Goal: Transaction & Acquisition: Purchase product/service

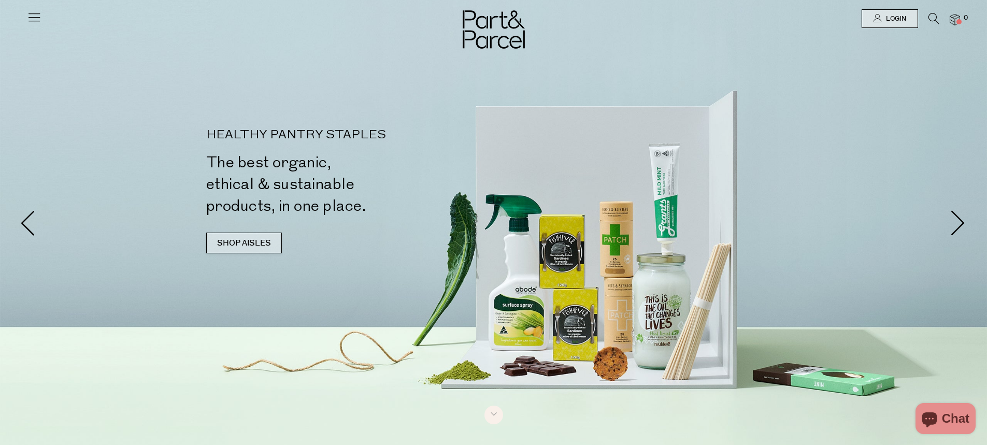
click at [258, 245] on link "SHOP AISLES" at bounding box center [244, 243] width 76 height 21
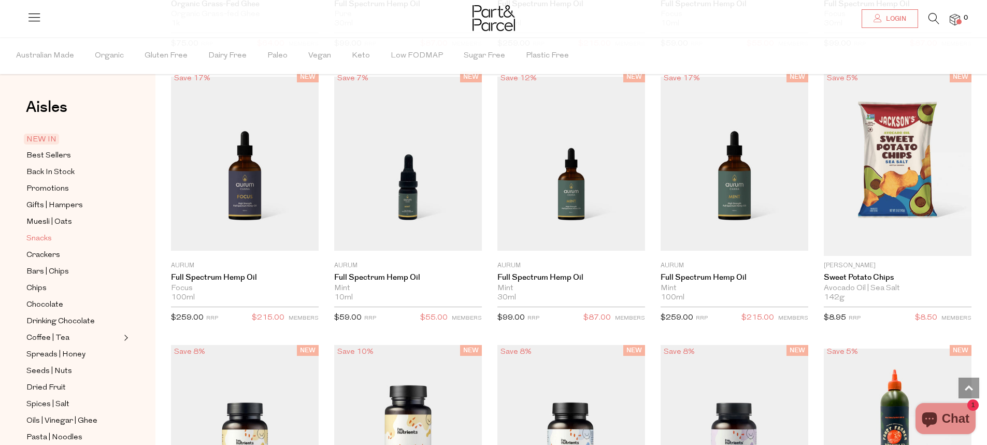
click at [50, 235] on span "Snacks" at bounding box center [38, 239] width 25 height 12
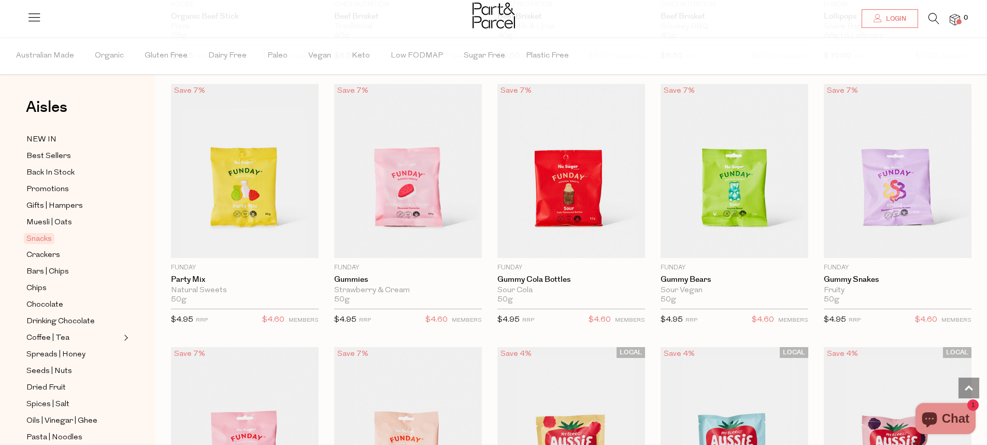
scroll to position [829, 0]
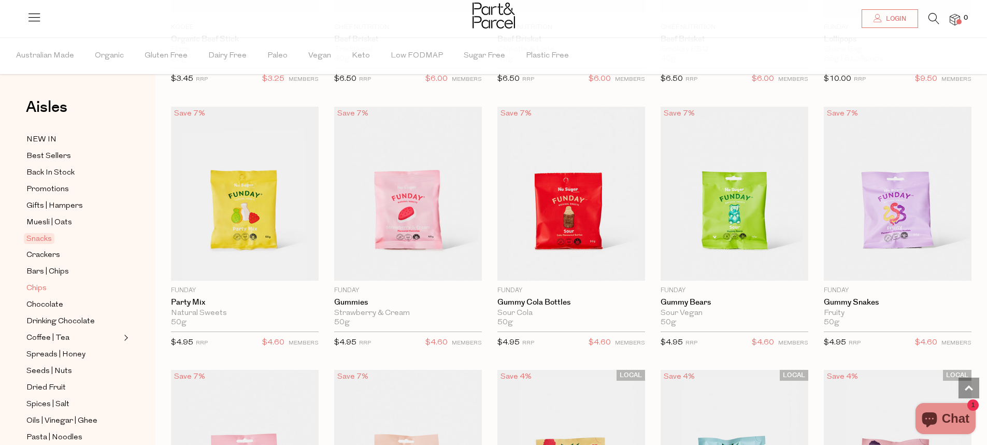
click at [39, 282] on span "Chips" at bounding box center [36, 288] width 20 height 12
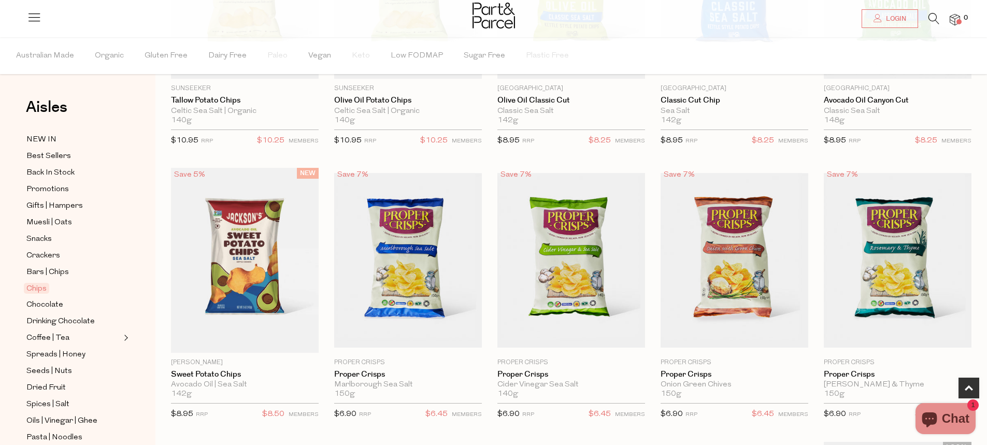
scroll to position [259, 0]
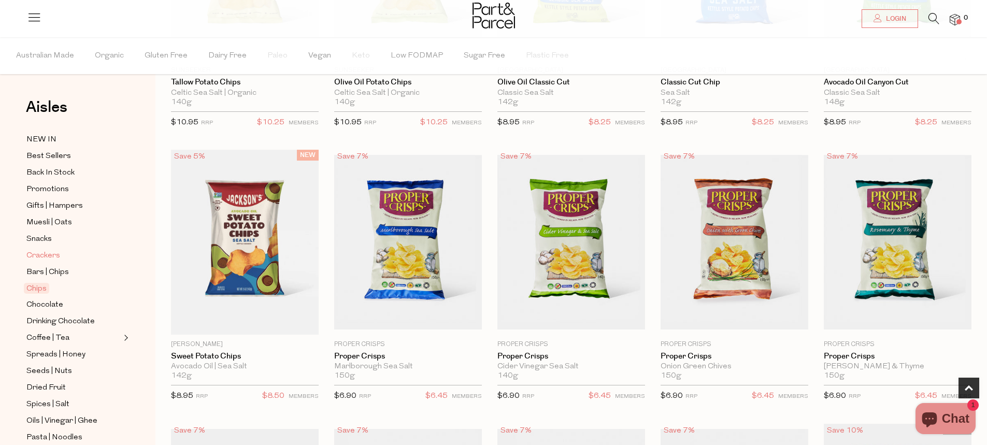
click at [49, 253] on span "Crackers" at bounding box center [43, 256] width 34 height 12
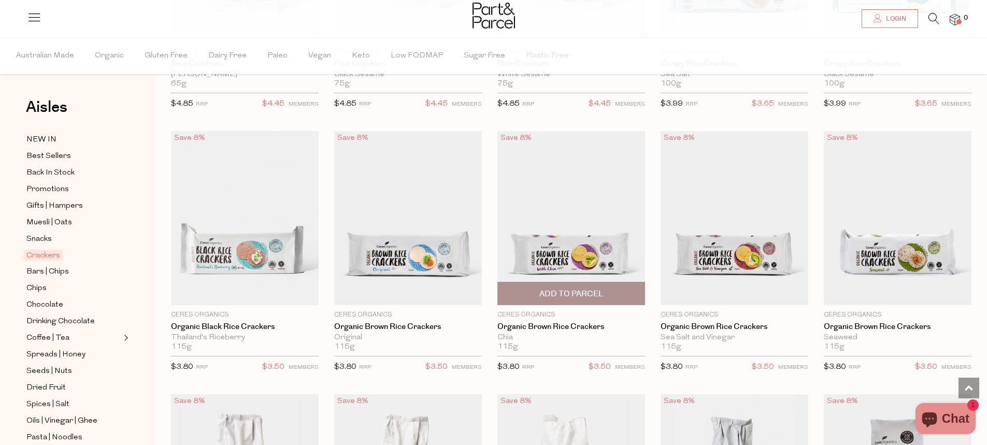
scroll to position [259, 0]
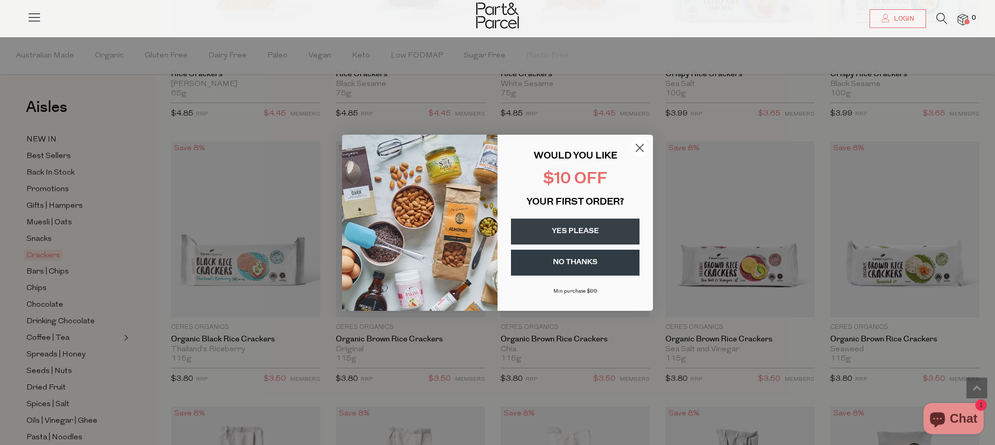
click at [636, 152] on circle "Close dialog" at bounding box center [639, 147] width 17 height 17
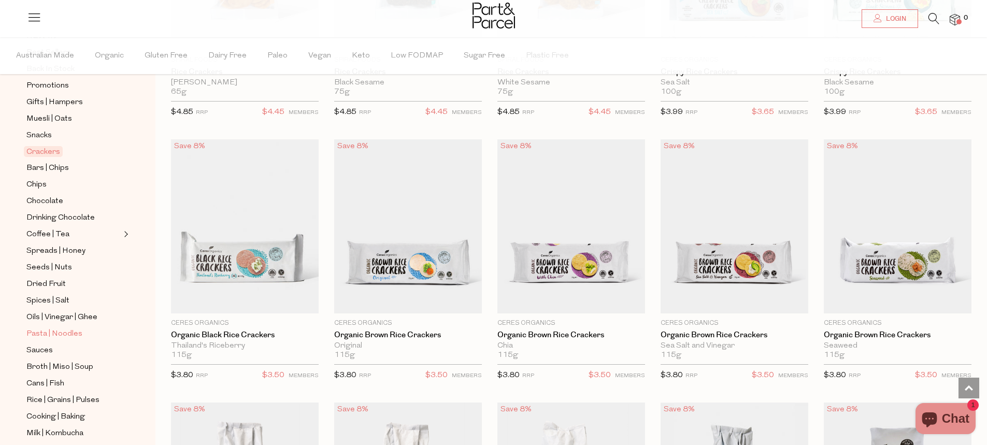
scroll to position [155, 0]
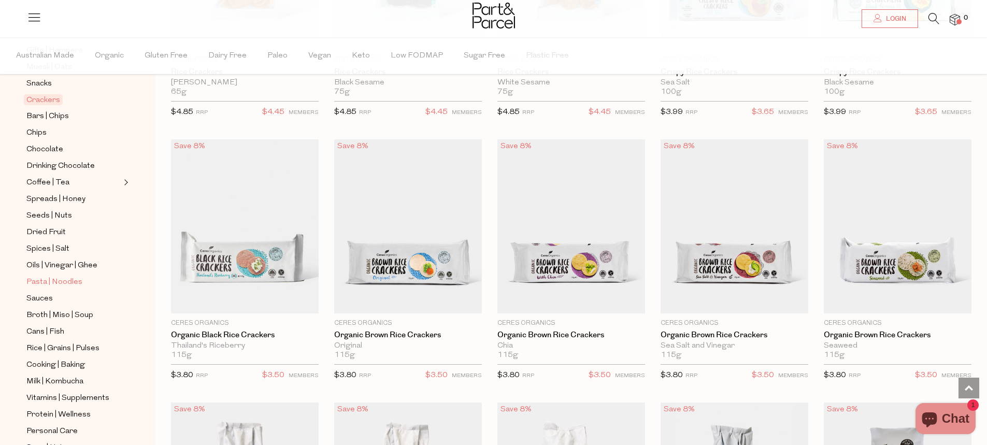
click at [48, 277] on span "Pasta | Noodles" at bounding box center [54, 282] width 56 height 12
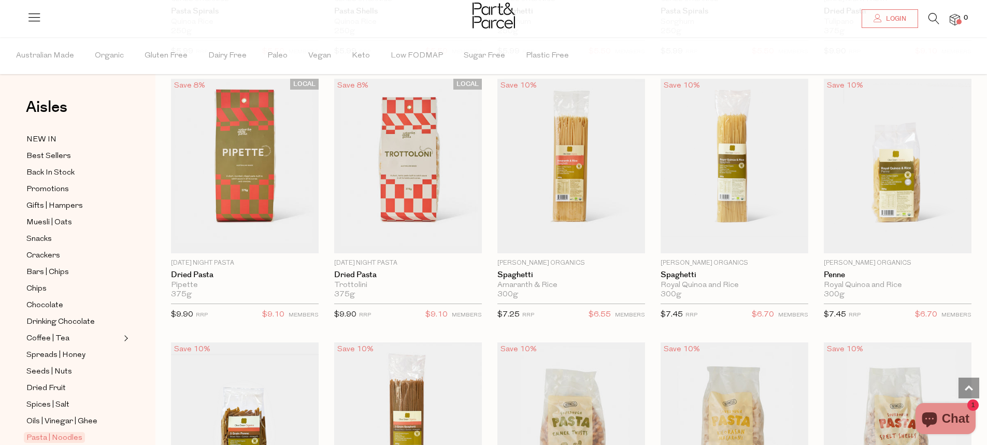
scroll to position [570, 0]
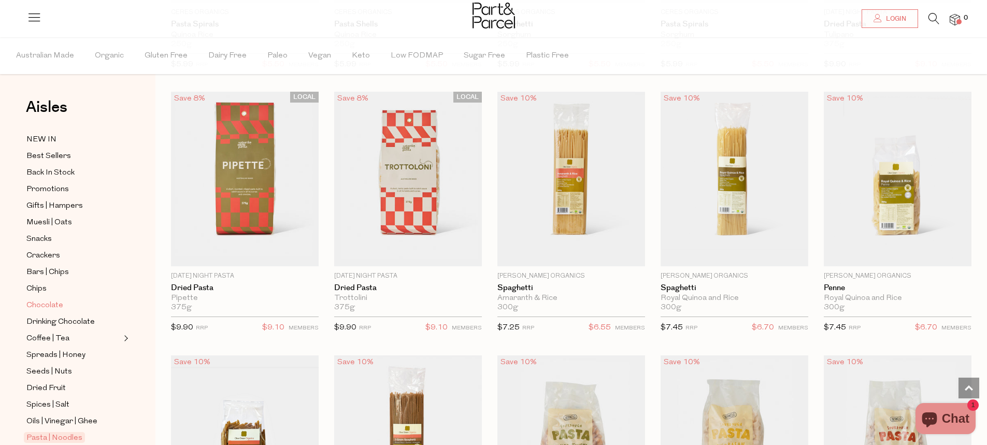
click at [58, 302] on span "Chocolate" at bounding box center [44, 306] width 37 height 12
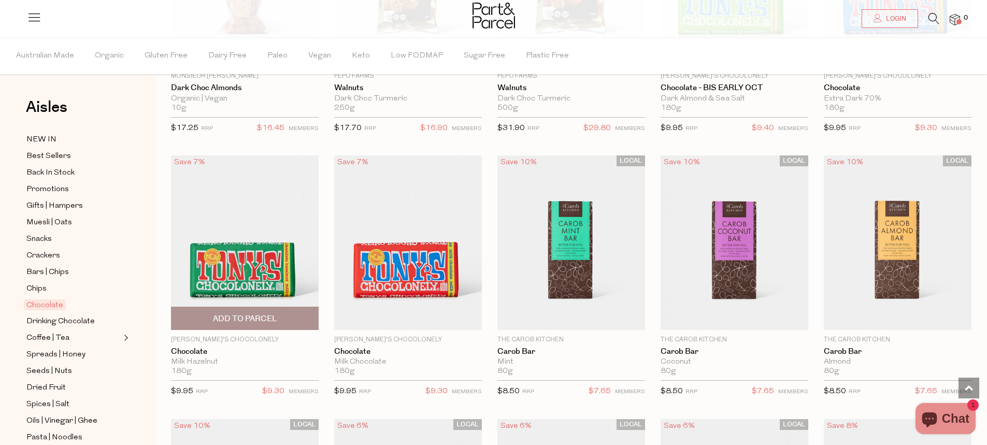
scroll to position [2125, 0]
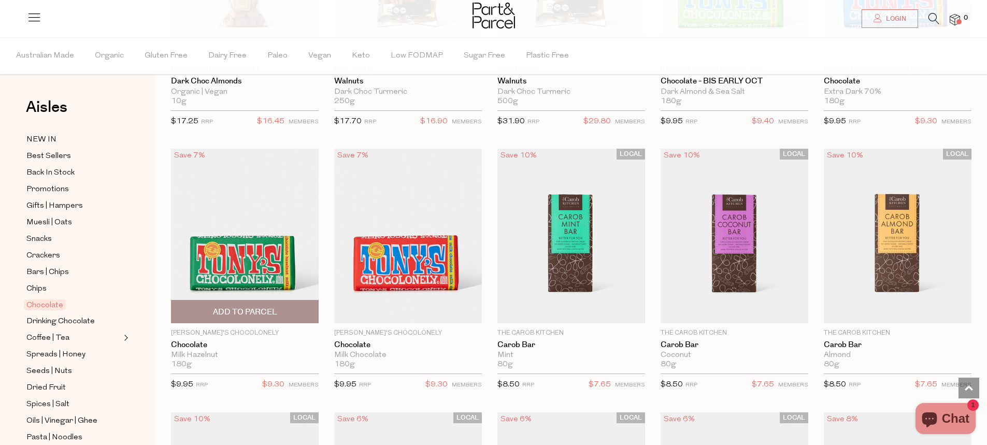
click at [226, 235] on img at bounding box center [245, 236] width 148 height 174
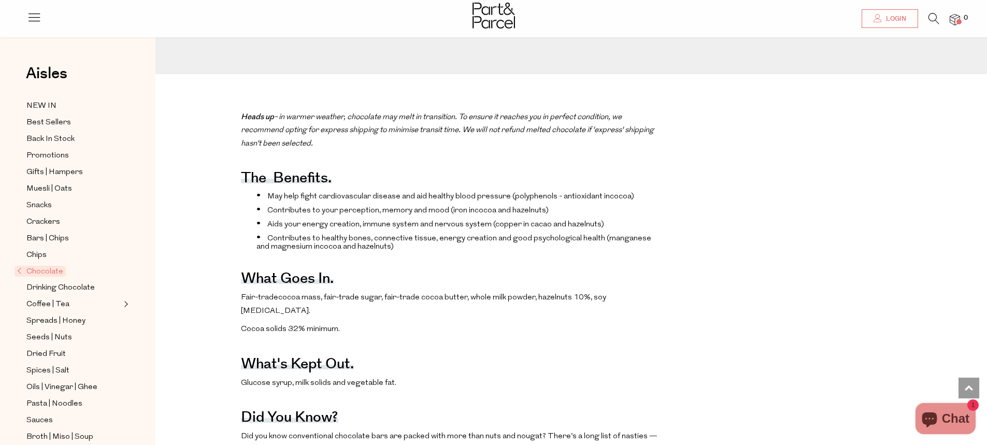
scroll to position [415, 0]
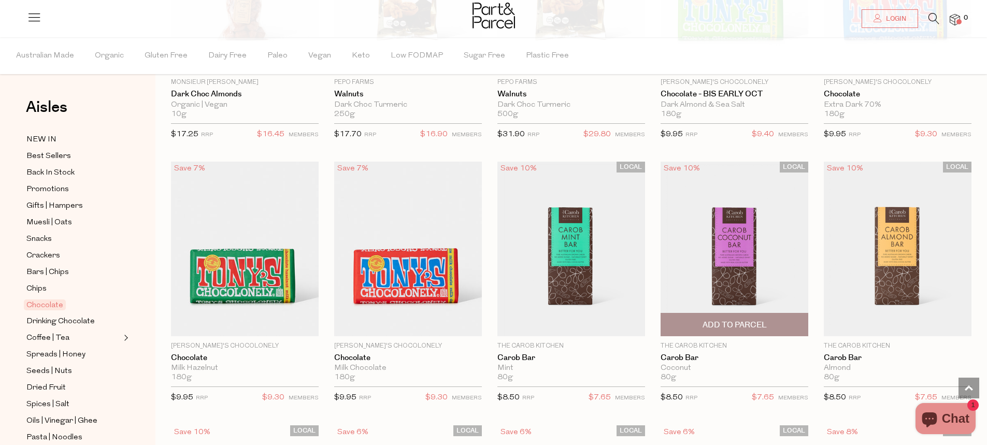
scroll to position [2115, 0]
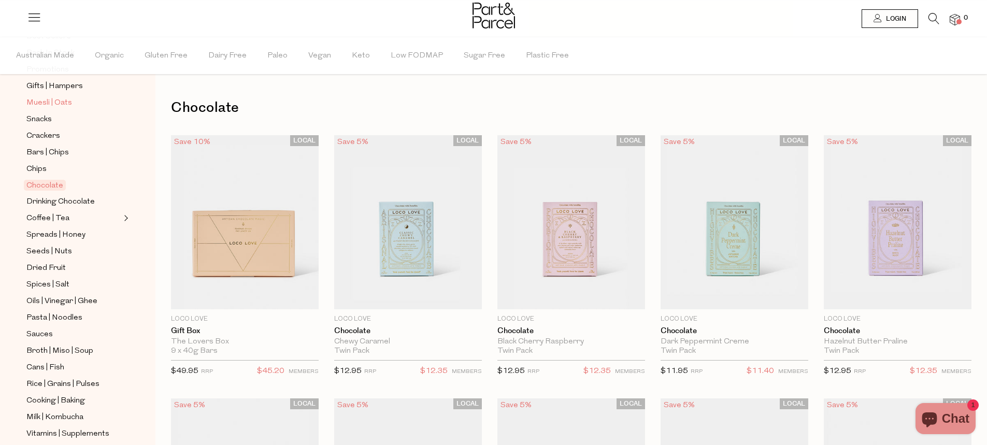
scroll to position [104, 0]
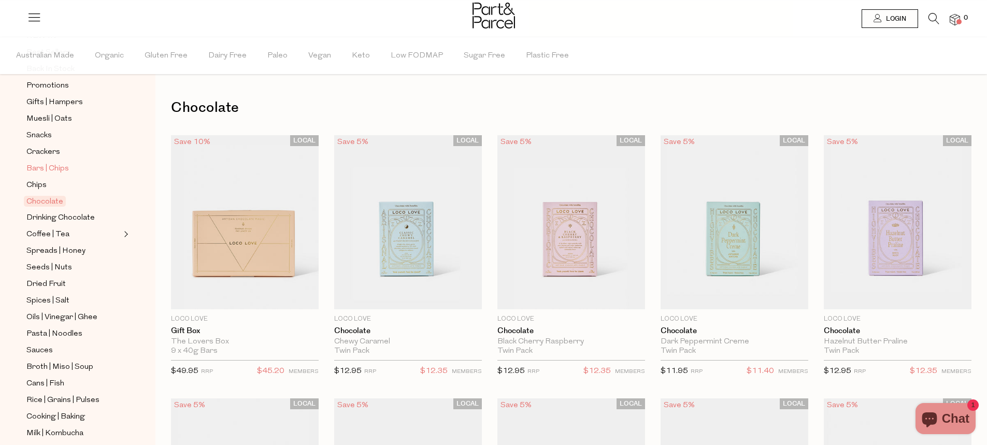
click at [57, 163] on span "Bars | Chips" at bounding box center [47, 169] width 42 height 12
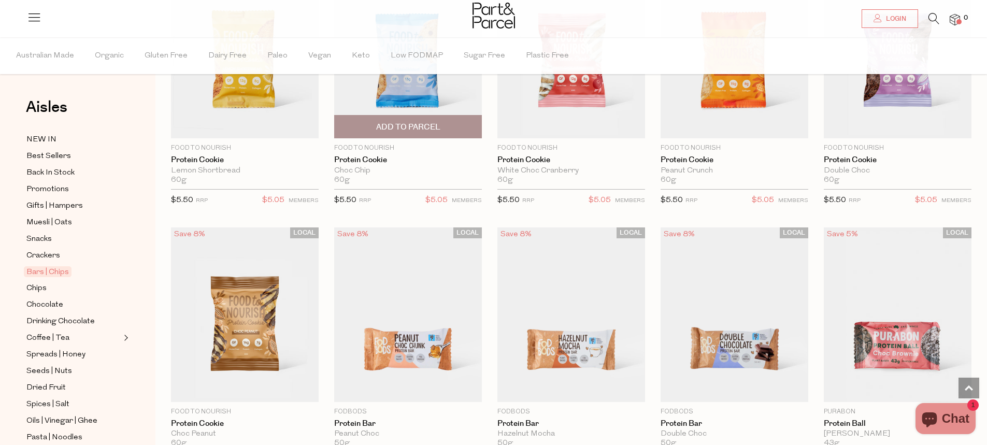
scroll to position [1399, 0]
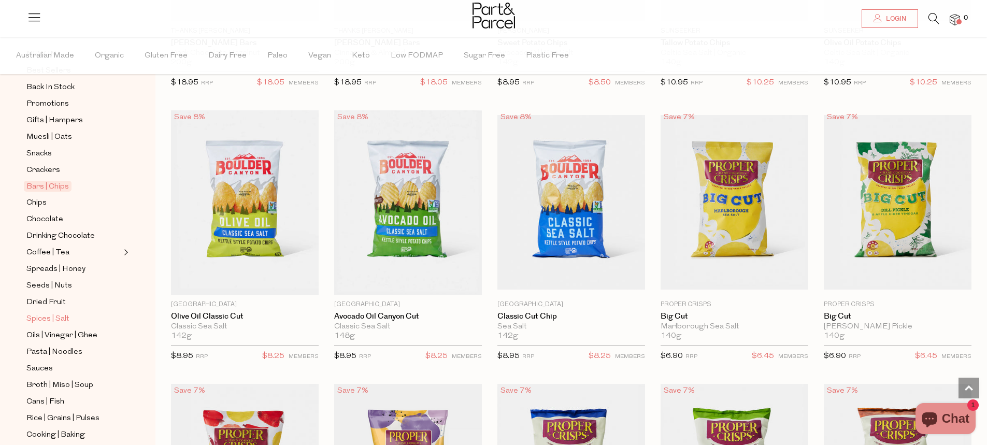
scroll to position [104, 0]
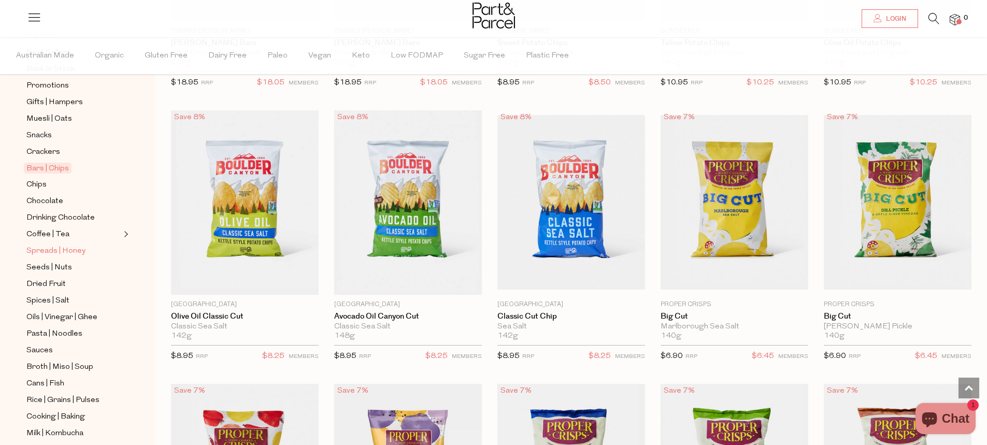
click at [58, 249] on span "Spreads | Honey" at bounding box center [55, 251] width 59 height 12
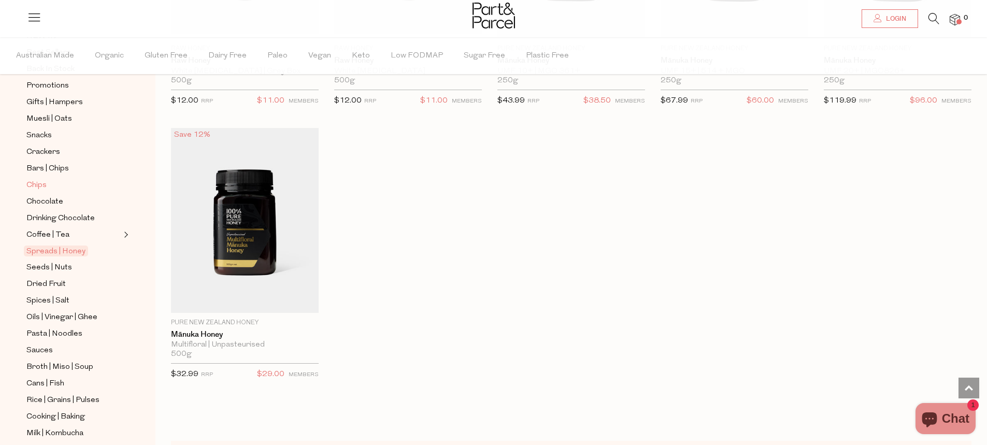
scroll to position [155, 0]
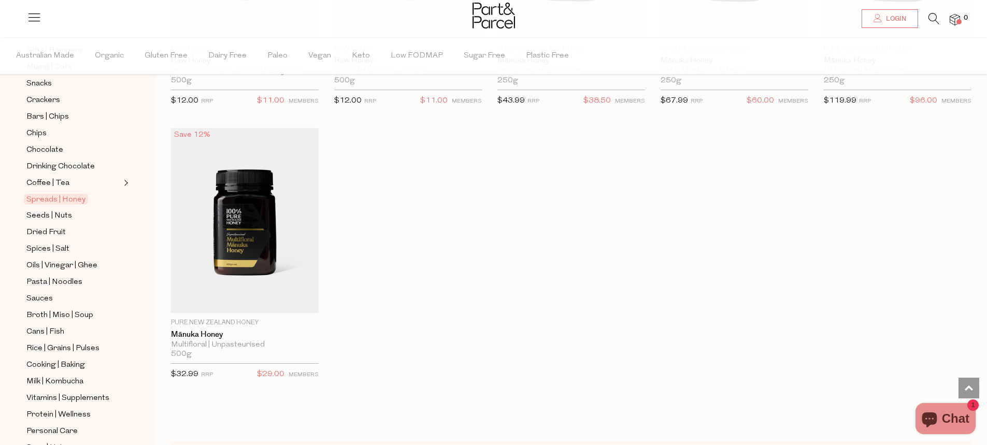
click at [56, 202] on ul "NEW IN Best Sellers Back In Stock Promotions Gifts | Hampers Muesli | Oats Snac…" at bounding box center [77, 258] width 111 height 560
click at [56, 216] on ul "NEW IN Best Sellers Back In Stock Promotions Gifts | Hampers Muesli | Oats Snac…" at bounding box center [77, 258] width 111 height 560
click at [56, 211] on span "Seeds | Nuts" at bounding box center [49, 216] width 46 height 12
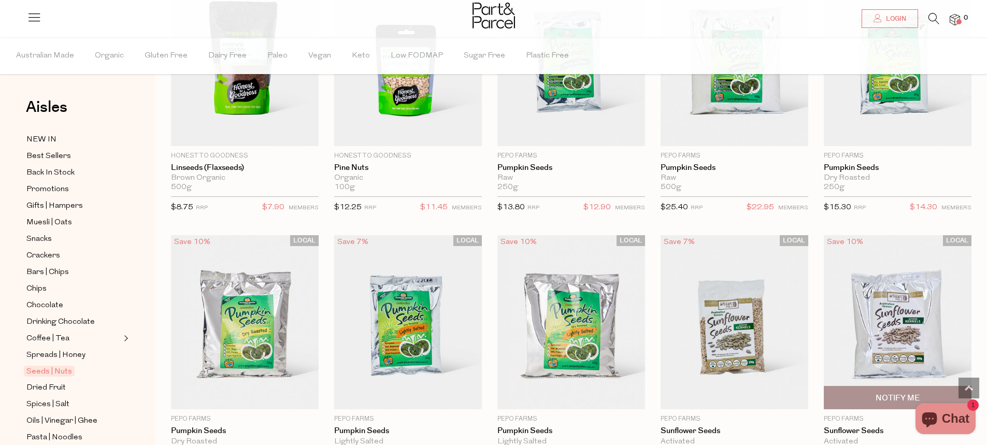
scroll to position [1762, 0]
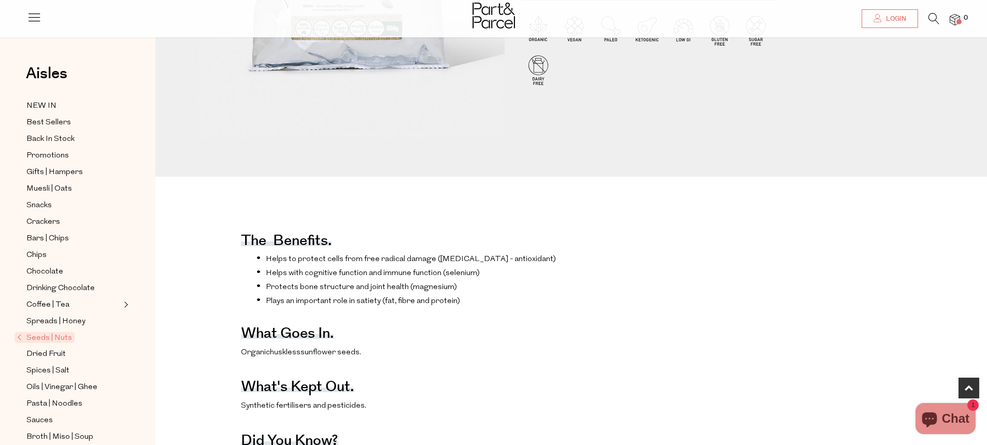
scroll to position [311, 0]
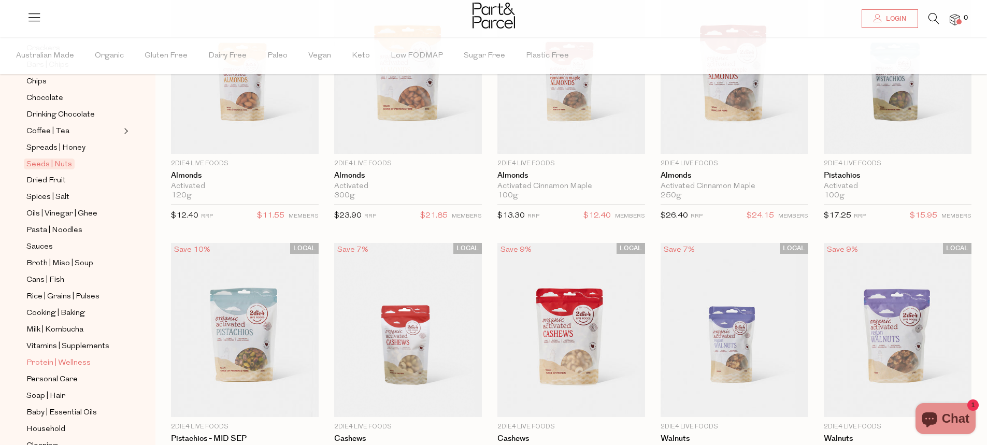
scroll to position [259, 0]
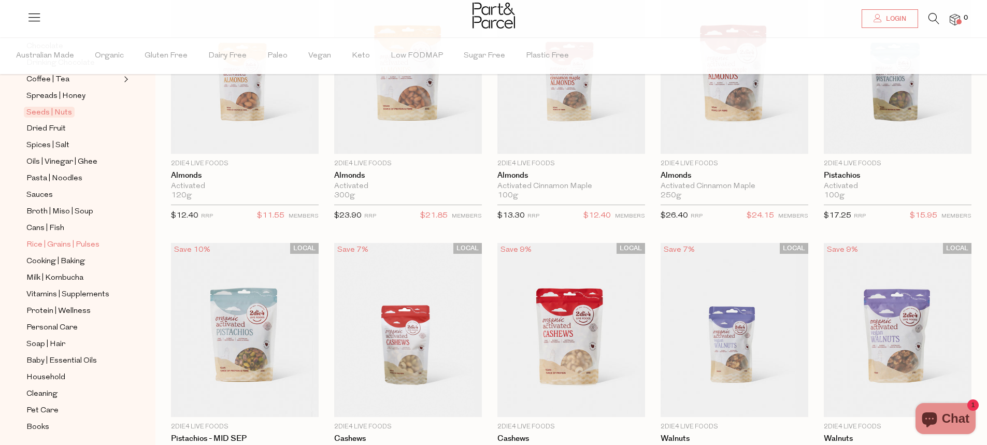
click at [70, 239] on span "Rice | Grains | Pulses" at bounding box center [62, 245] width 73 height 12
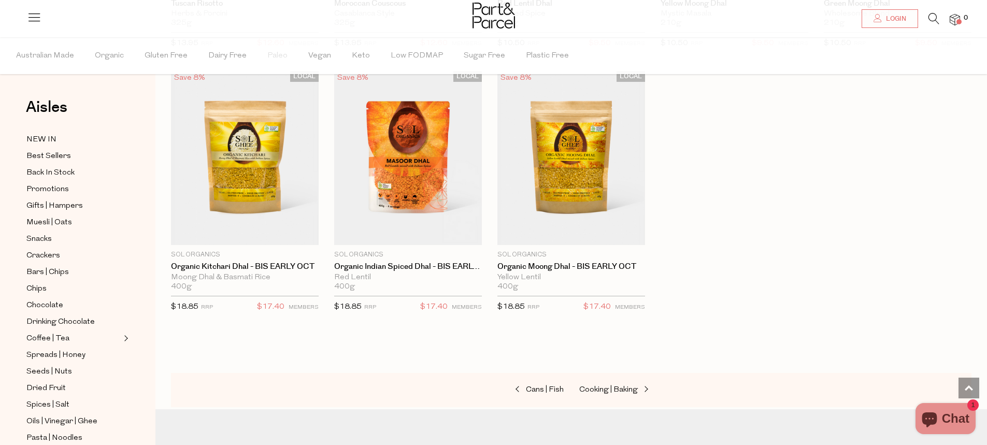
scroll to position [2068, 0]
